Goal: Information Seeking & Learning: Learn about a topic

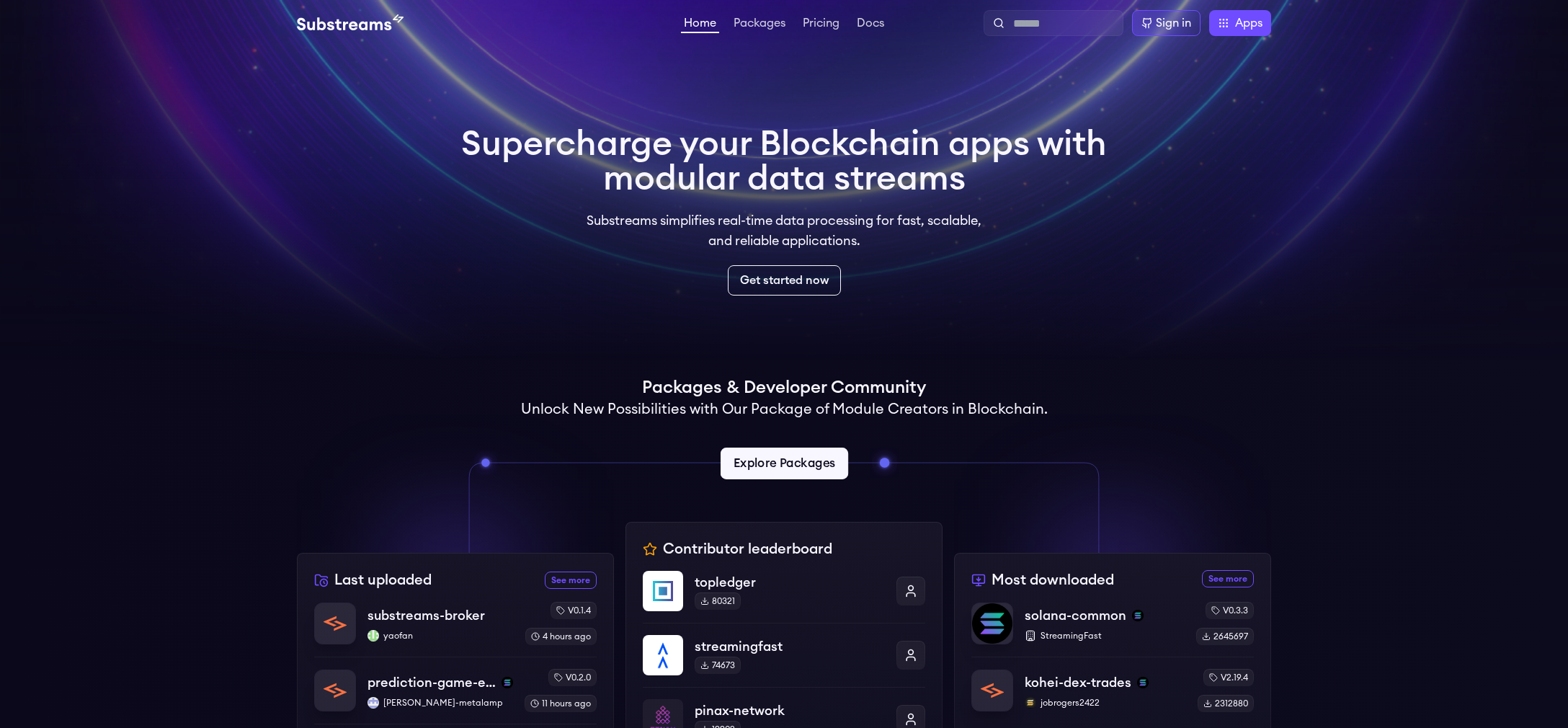
click at [795, 472] on link "Explore Packages" at bounding box center [784, 463] width 128 height 32
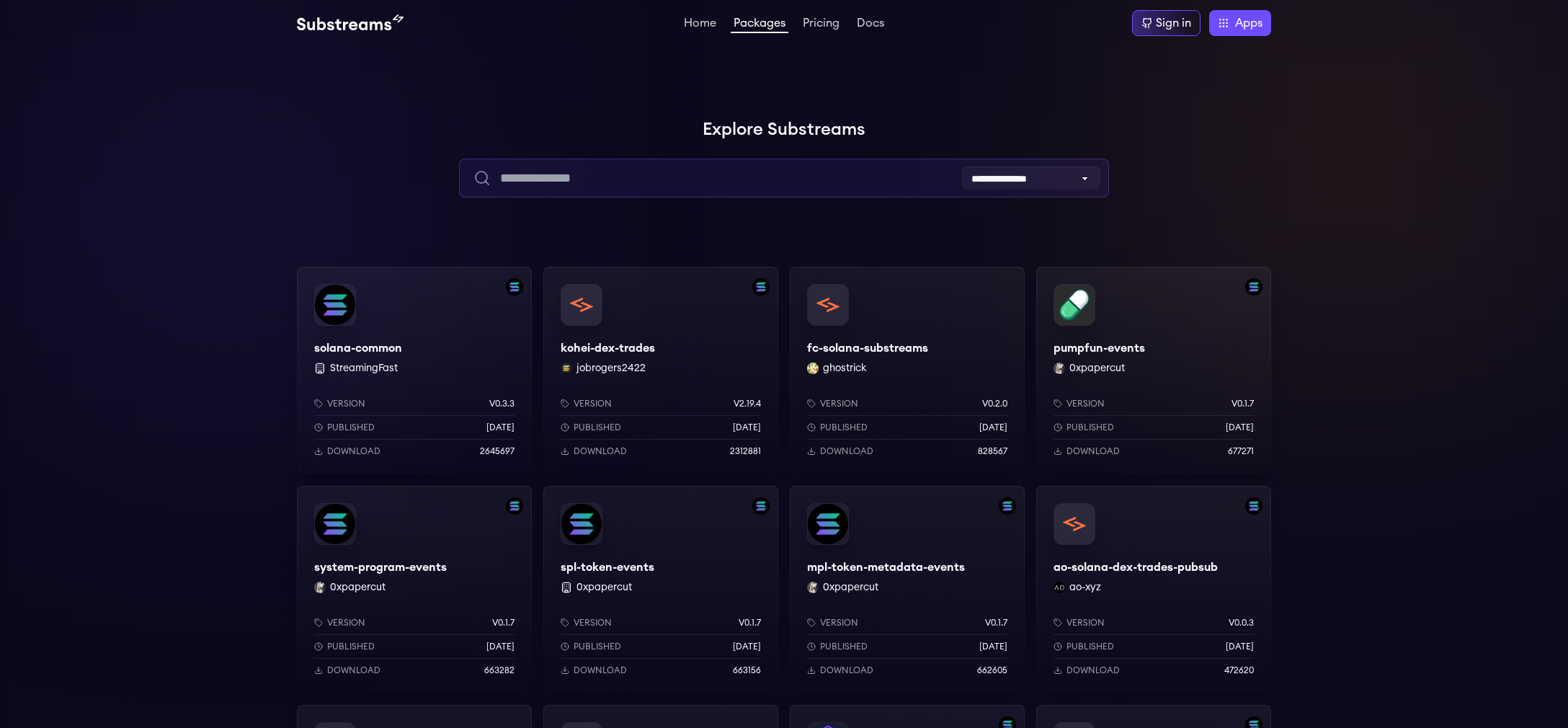
click at [555, 173] on input "text" at bounding box center [784, 178] width 650 height 39
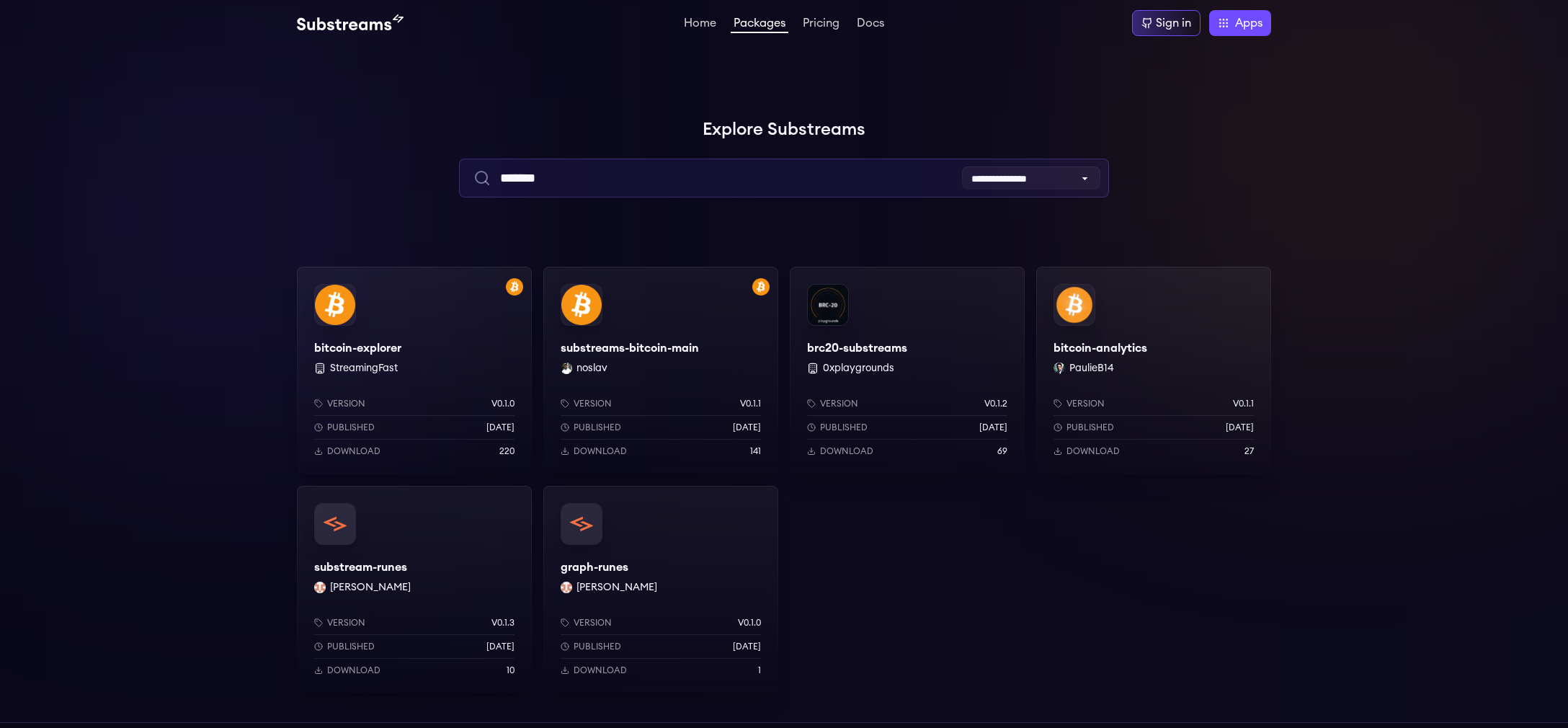
type input "*******"
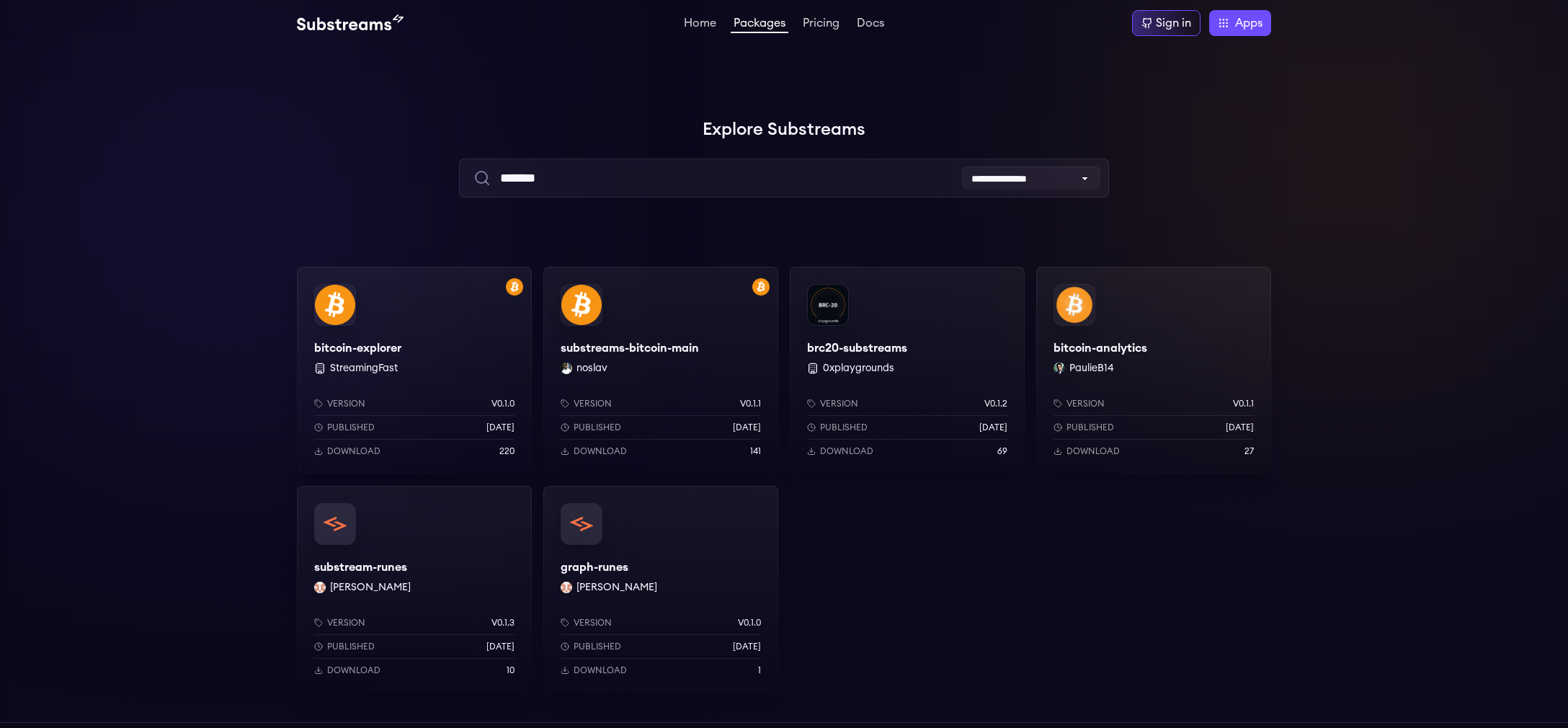
click at [436, 325] on div "bitcoin-explorer StreamingFast Version v0.1.0 Published 1 years ago Download 220" at bounding box center [414, 370] width 235 height 207
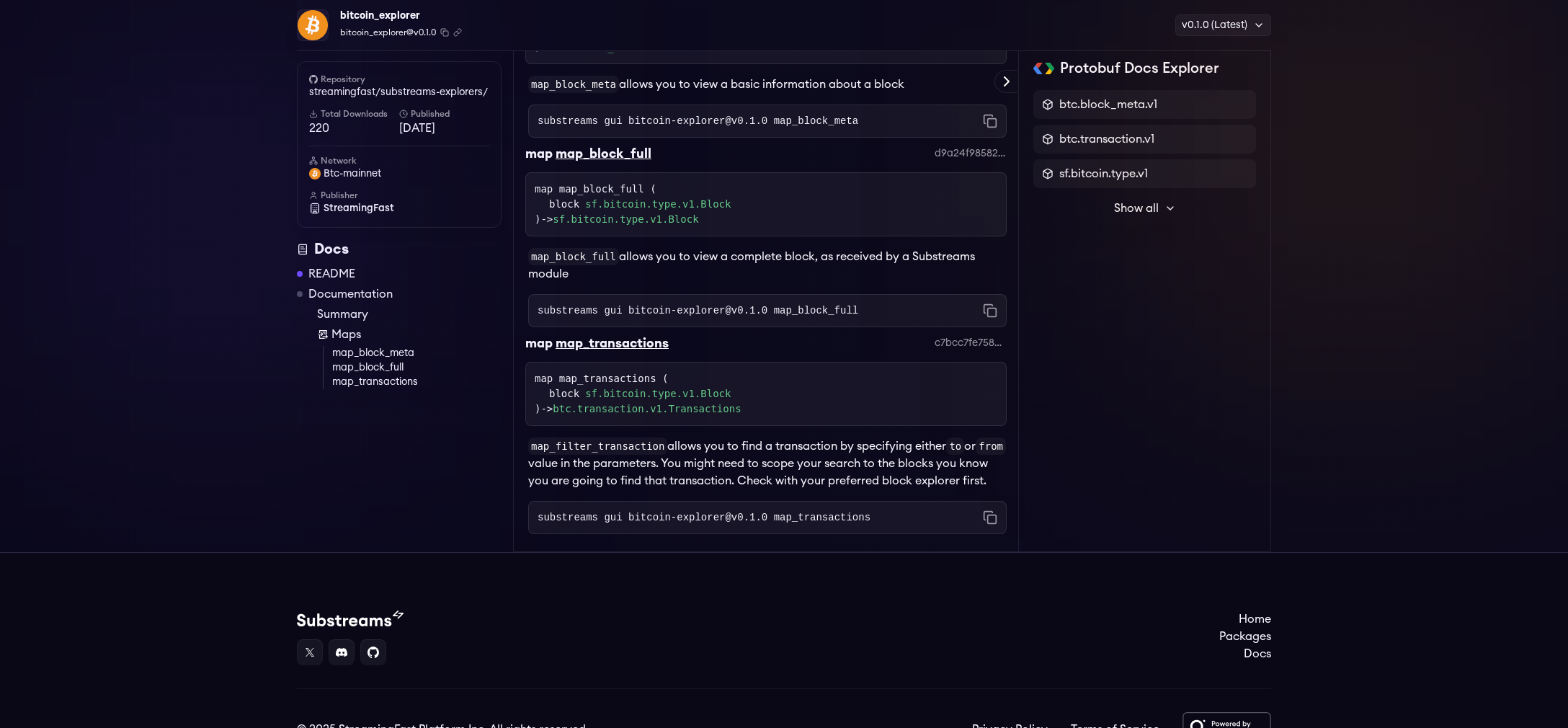
scroll to position [401, 0]
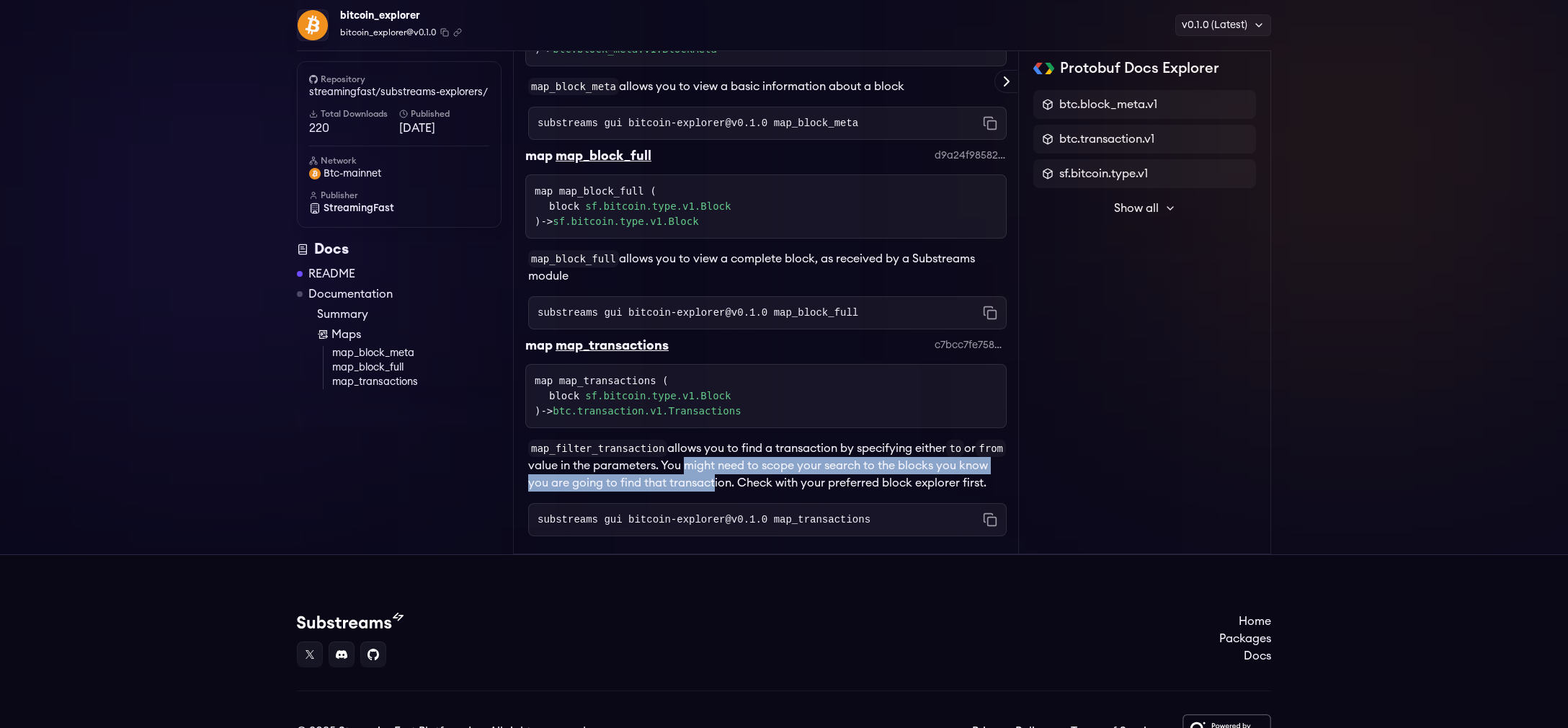
drag, startPoint x: 698, startPoint y: 466, endPoint x: 708, endPoint y: 480, distance: 17.2
click at [708, 480] on p "map_filter_transaction allows you to find a transaction by specifying either to…" at bounding box center [767, 465] width 478 height 52
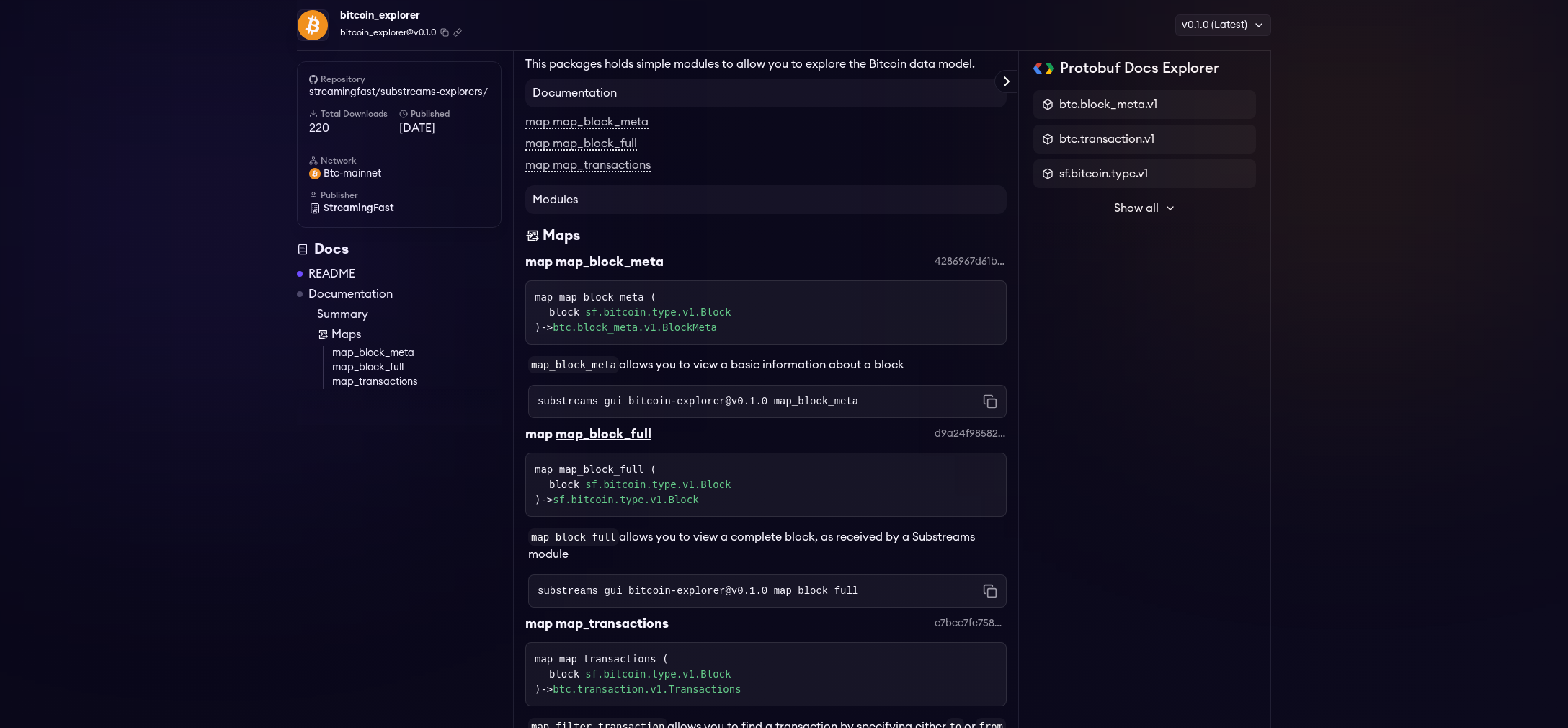
scroll to position [0, 0]
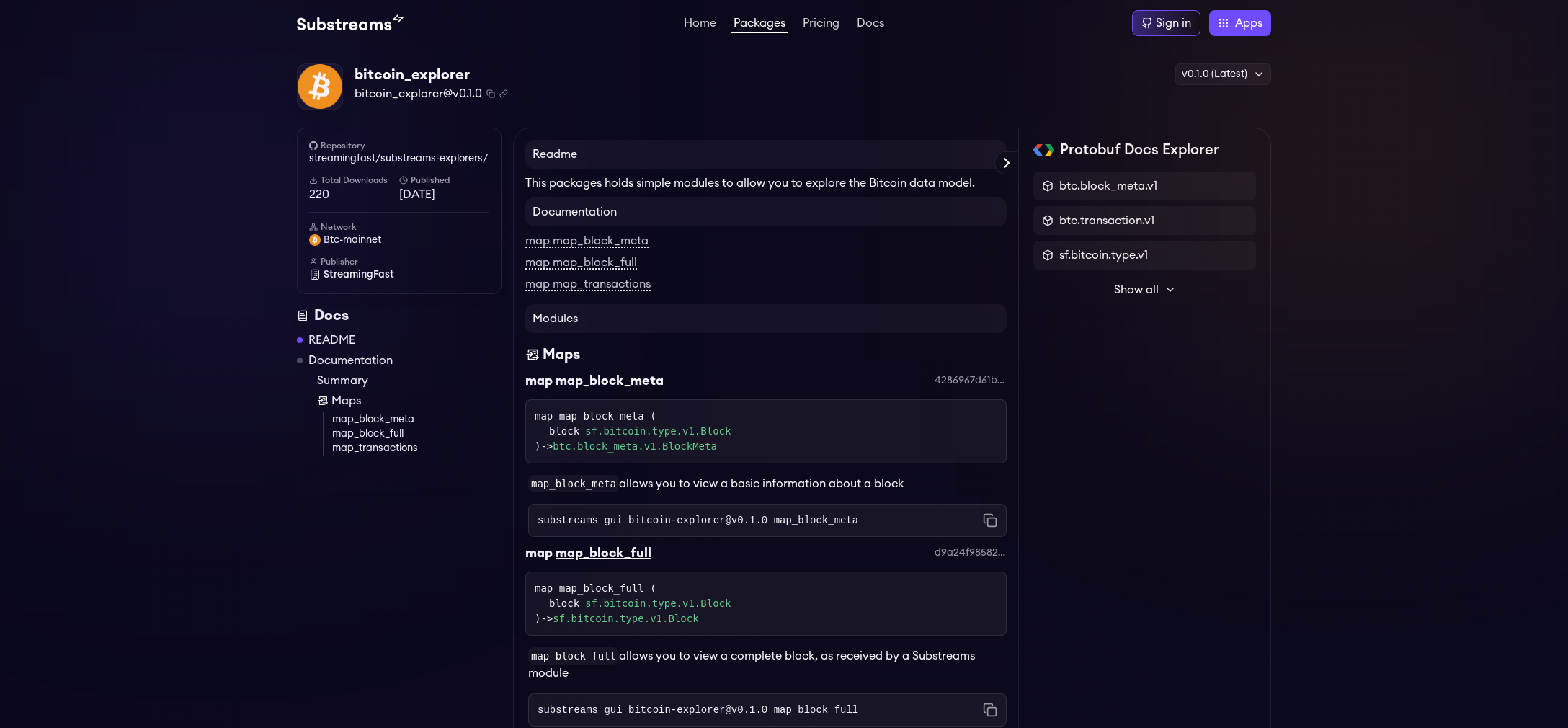
click at [1165, 285] on icon at bounding box center [1170, 289] width 12 height 12
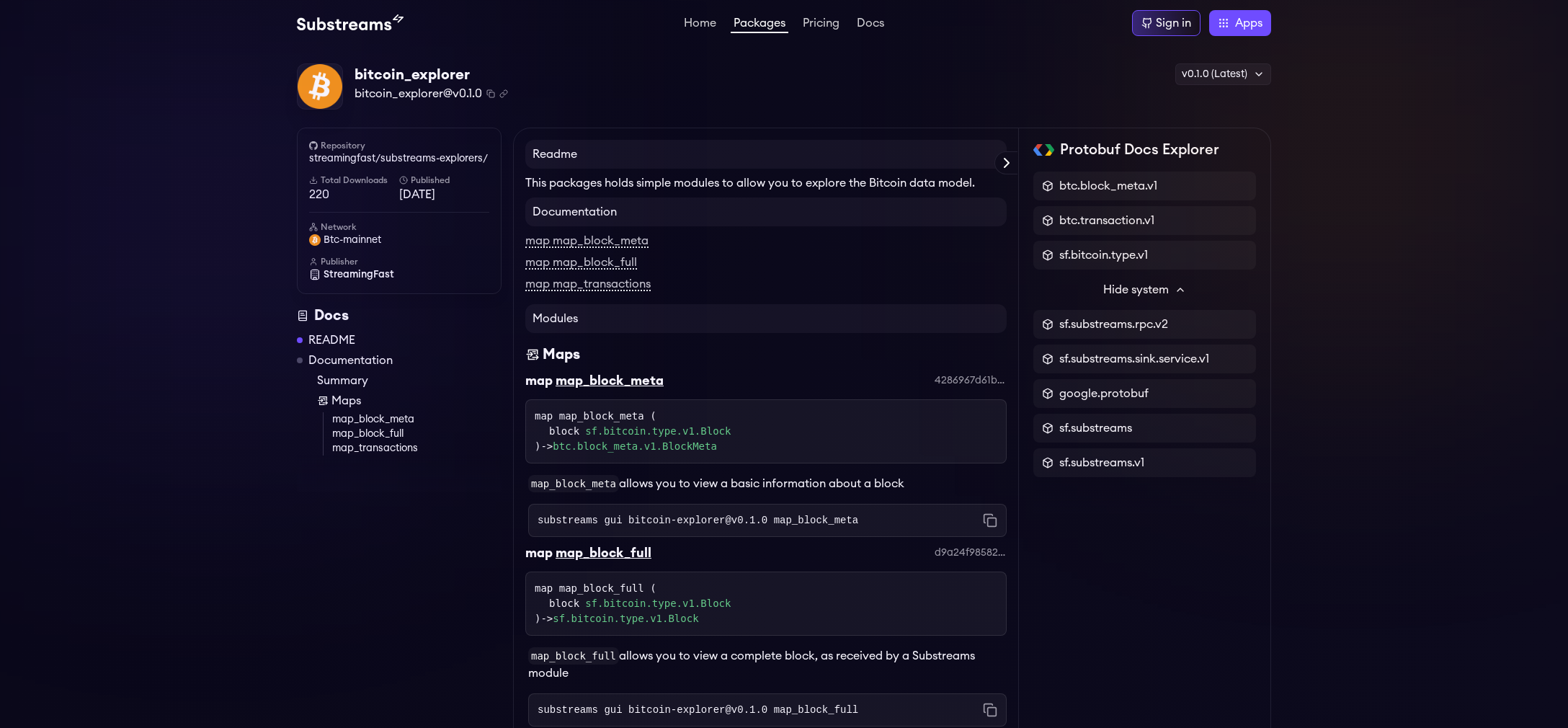
click at [1170, 291] on button "Hide system" at bounding box center [1145, 289] width 223 height 29
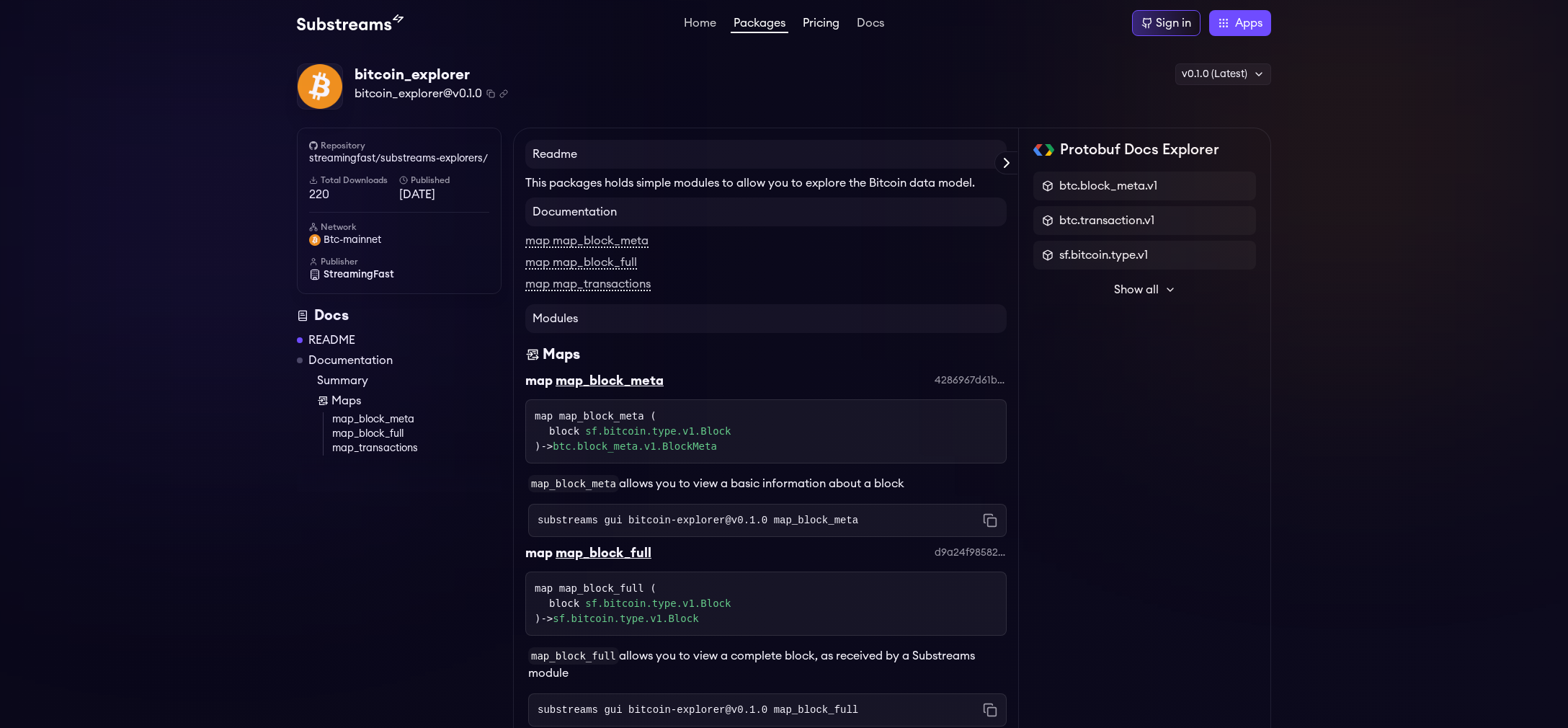
click at [827, 20] on link "Pricing" at bounding box center [821, 25] width 43 height 15
click at [816, 15] on li "Pricing" at bounding box center [821, 24] width 43 height 18
click at [822, 21] on link "Pricing" at bounding box center [821, 25] width 43 height 15
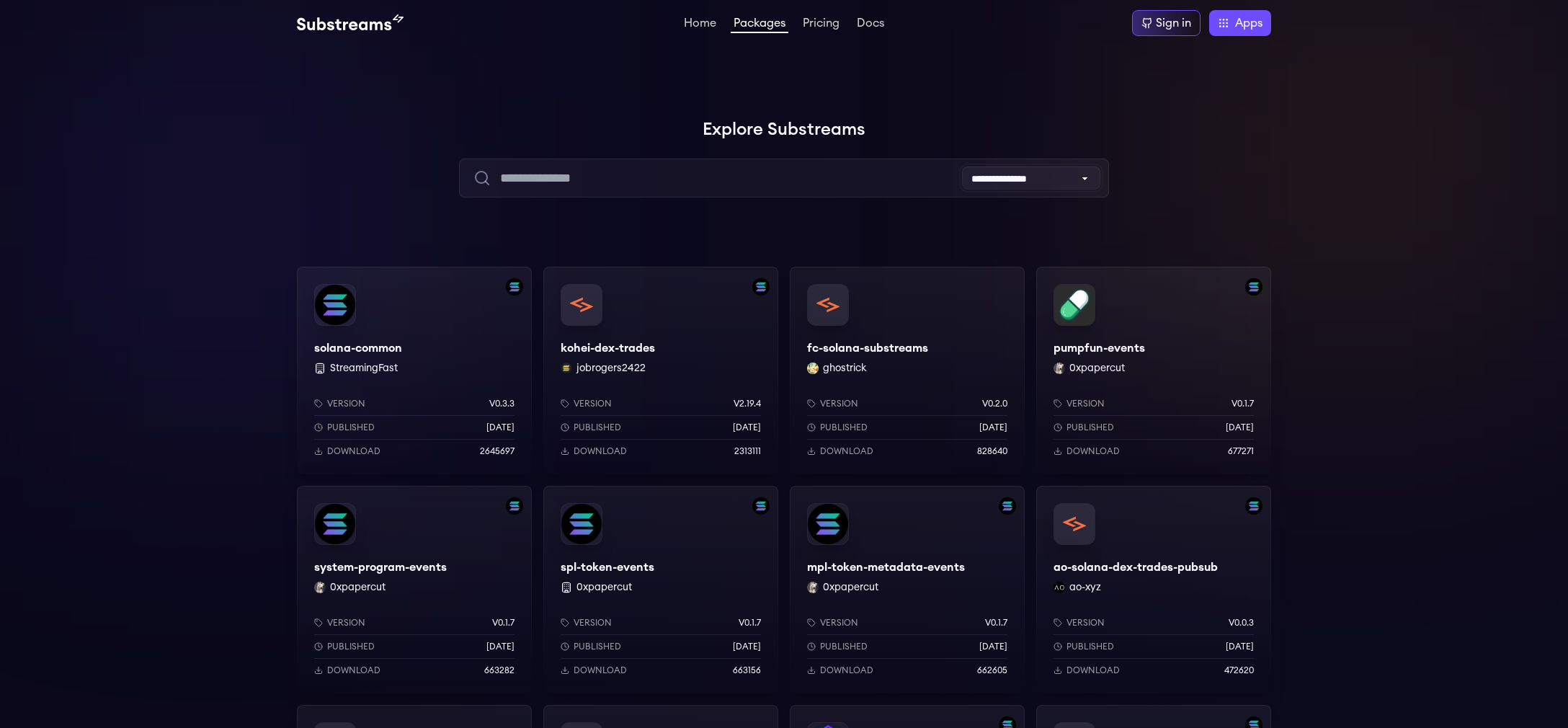
click at [1051, 174] on select "**********" at bounding box center [1031, 178] width 138 height 23
click at [345, 10] on div "Home Packages Pricing Docs Home Packages Pricing Docs Sign in Apps Subgraph Stu…" at bounding box center [784, 23] width 974 height 26
click at [344, 21] on img at bounding box center [350, 24] width 107 height 18
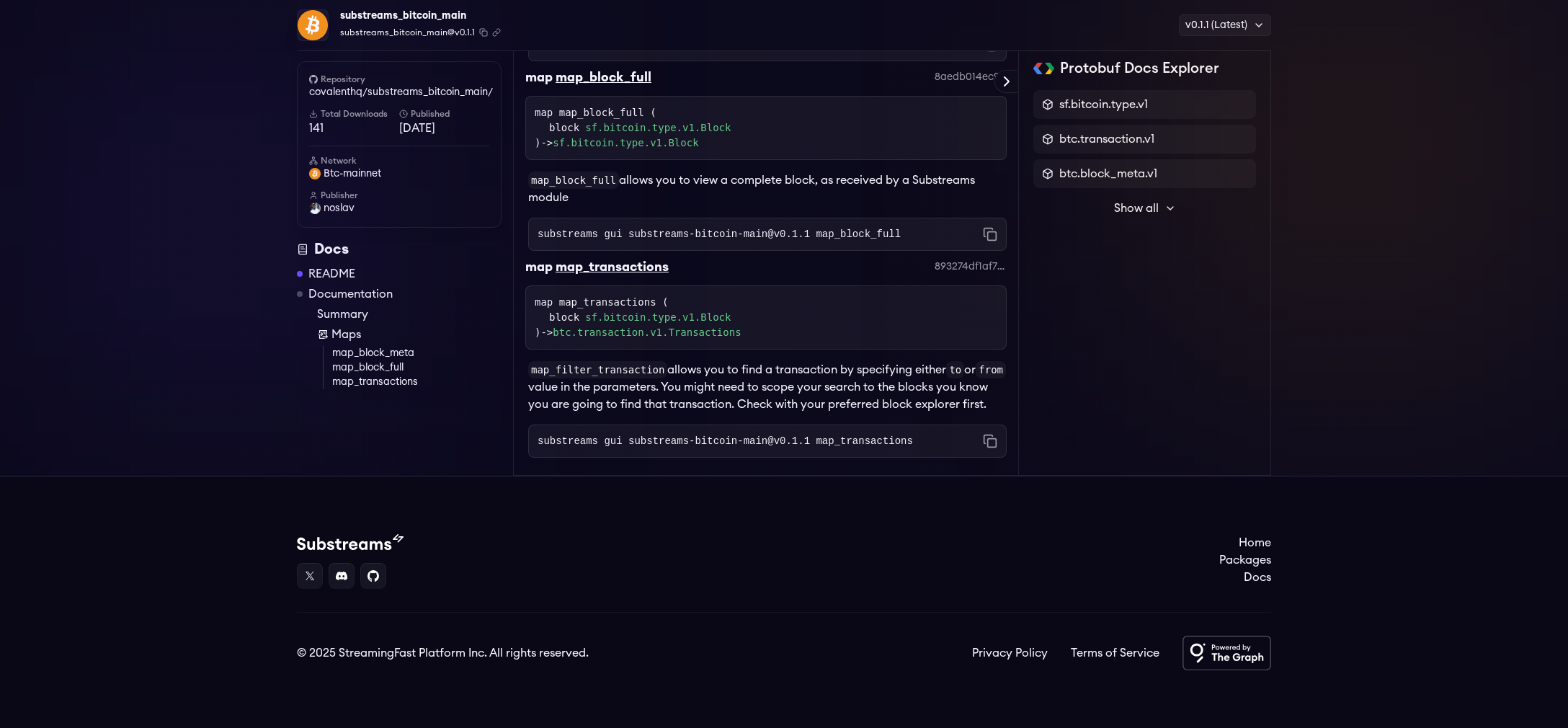
scroll to position [3376, 0]
